Goal: Information Seeking & Learning: Learn about a topic

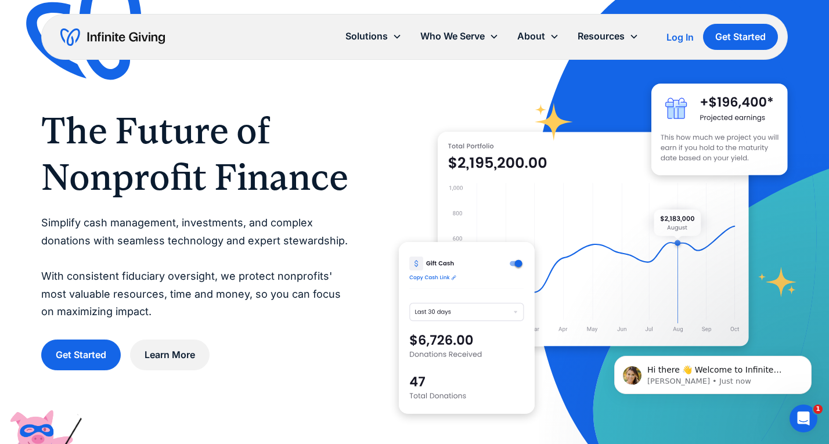
scroll to position [2, 0]
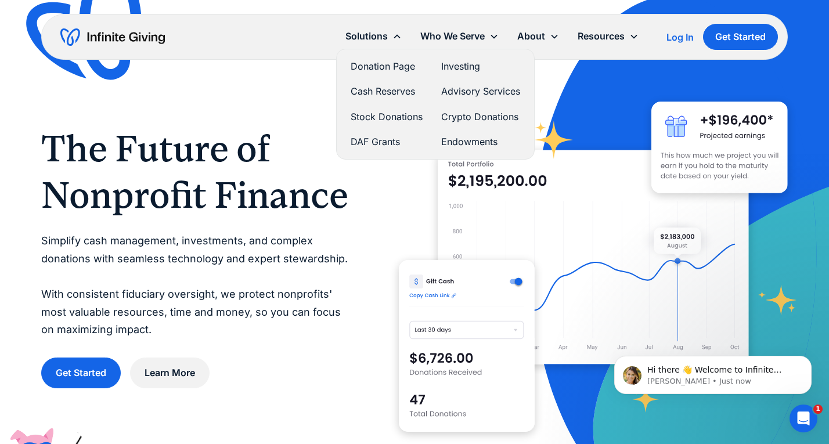
click at [465, 62] on link "Investing" at bounding box center [480, 67] width 79 height 16
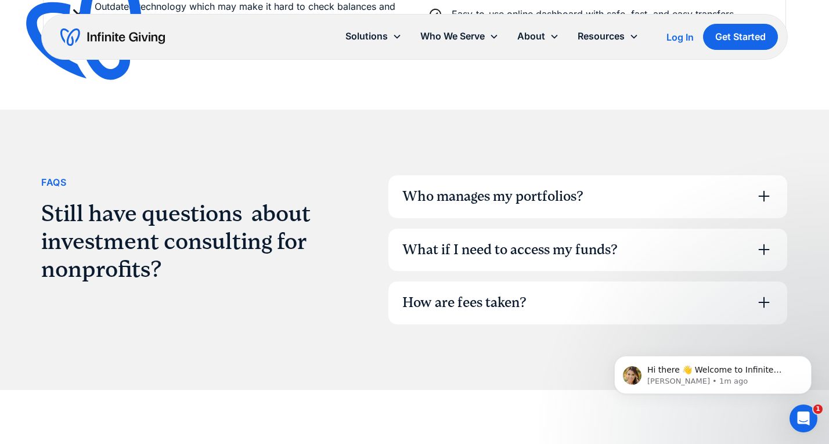
scroll to position [3010, 0]
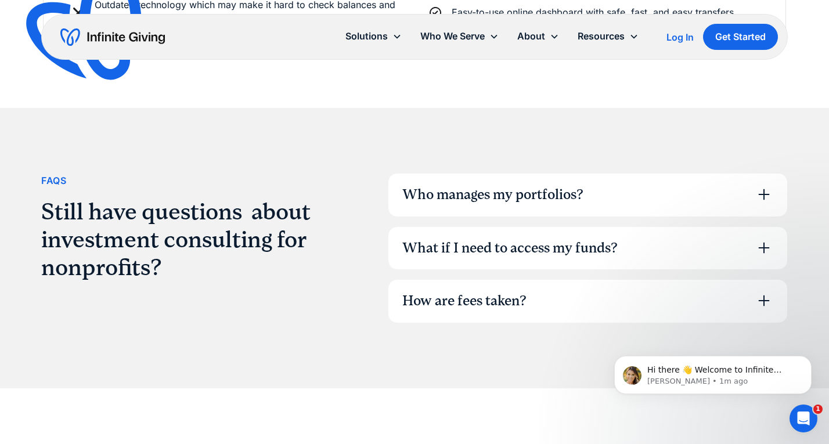
click at [595, 197] on div "Who manages my portfolios?" at bounding box center [587, 195] width 399 height 43
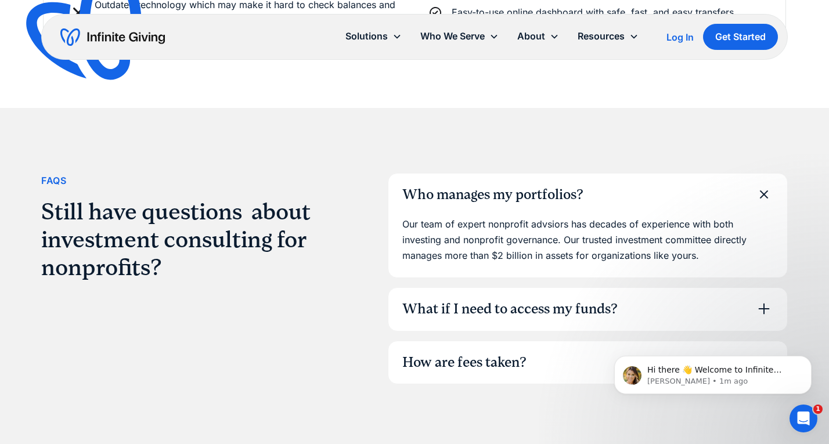
click at [544, 318] on div "What if I need to access my funds?" at bounding box center [509, 309] width 215 height 20
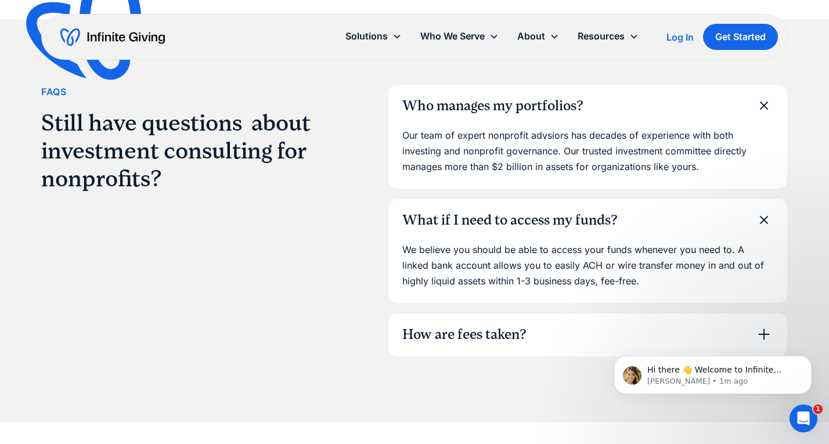
click at [524, 328] on div "How are fees taken?" at bounding box center [464, 335] width 124 height 20
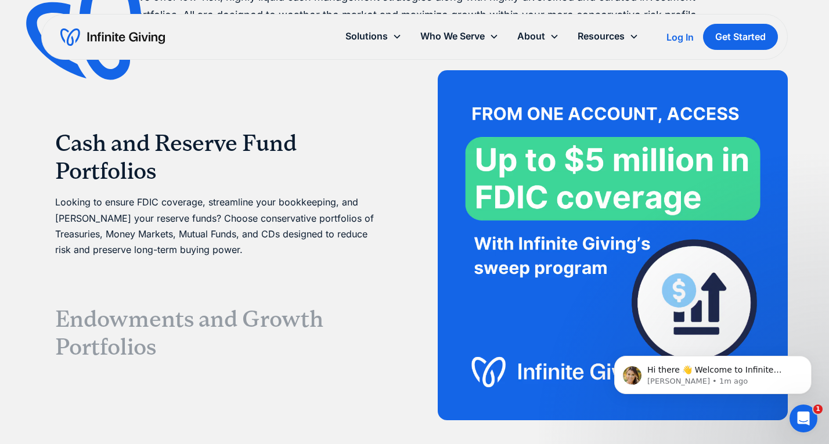
scroll to position [2153, 0]
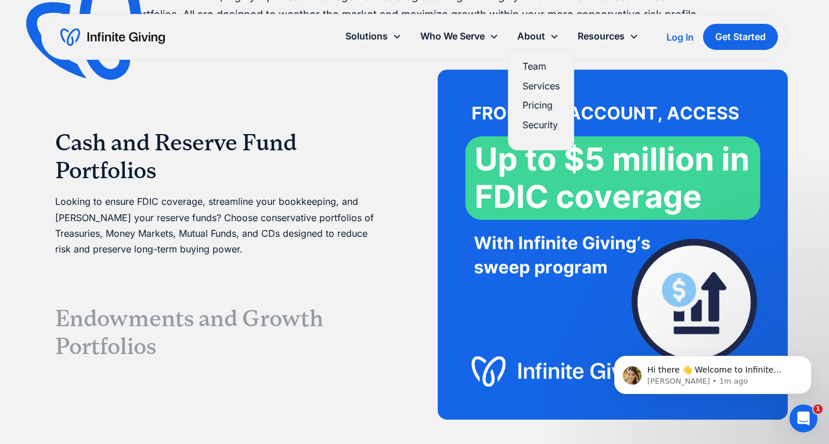
click at [530, 88] on link "Services" at bounding box center [540, 86] width 37 height 16
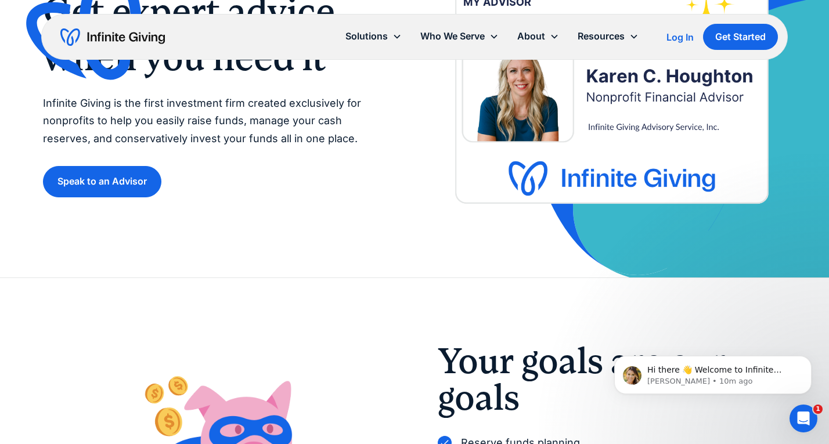
scroll to position [128, 0]
